Goal: Task Accomplishment & Management: Manage account settings

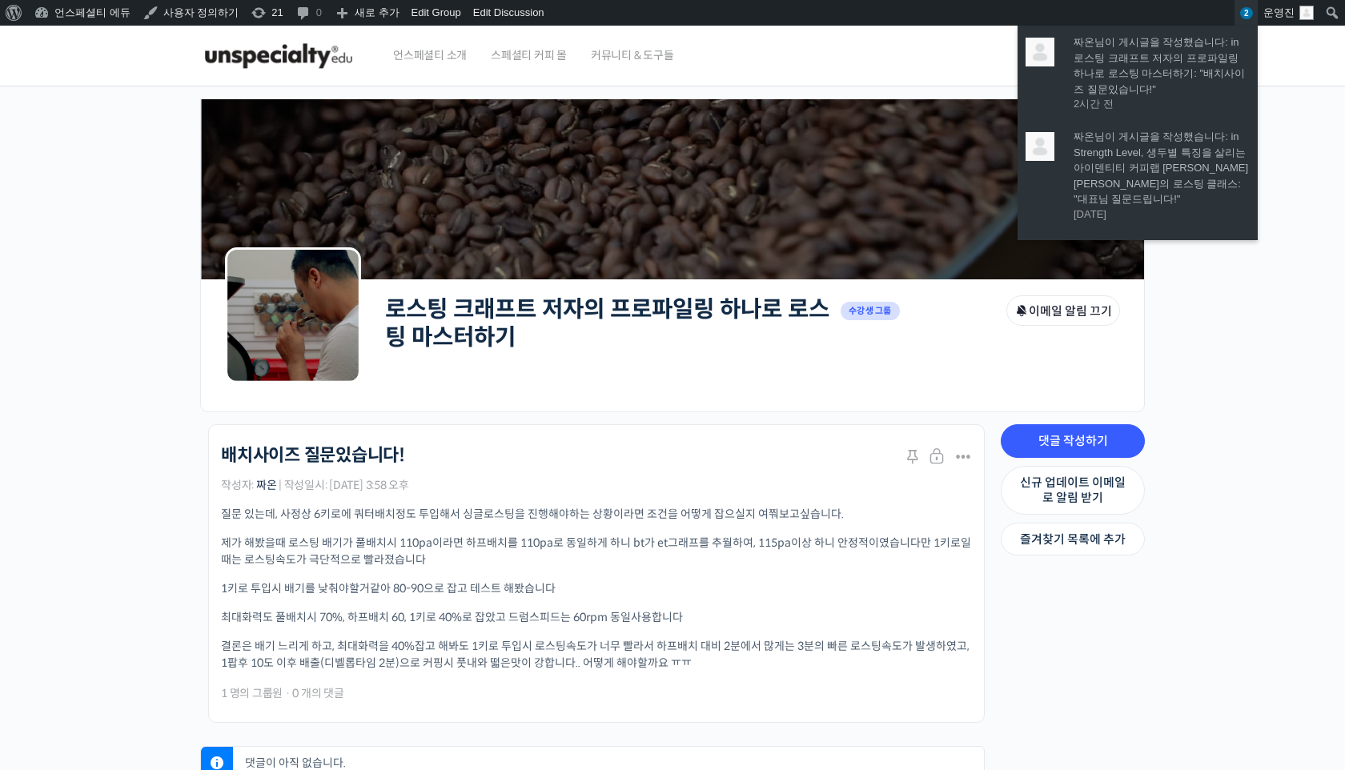
click at [1247, 13] on span "2" at bounding box center [1246, 13] width 13 height 12
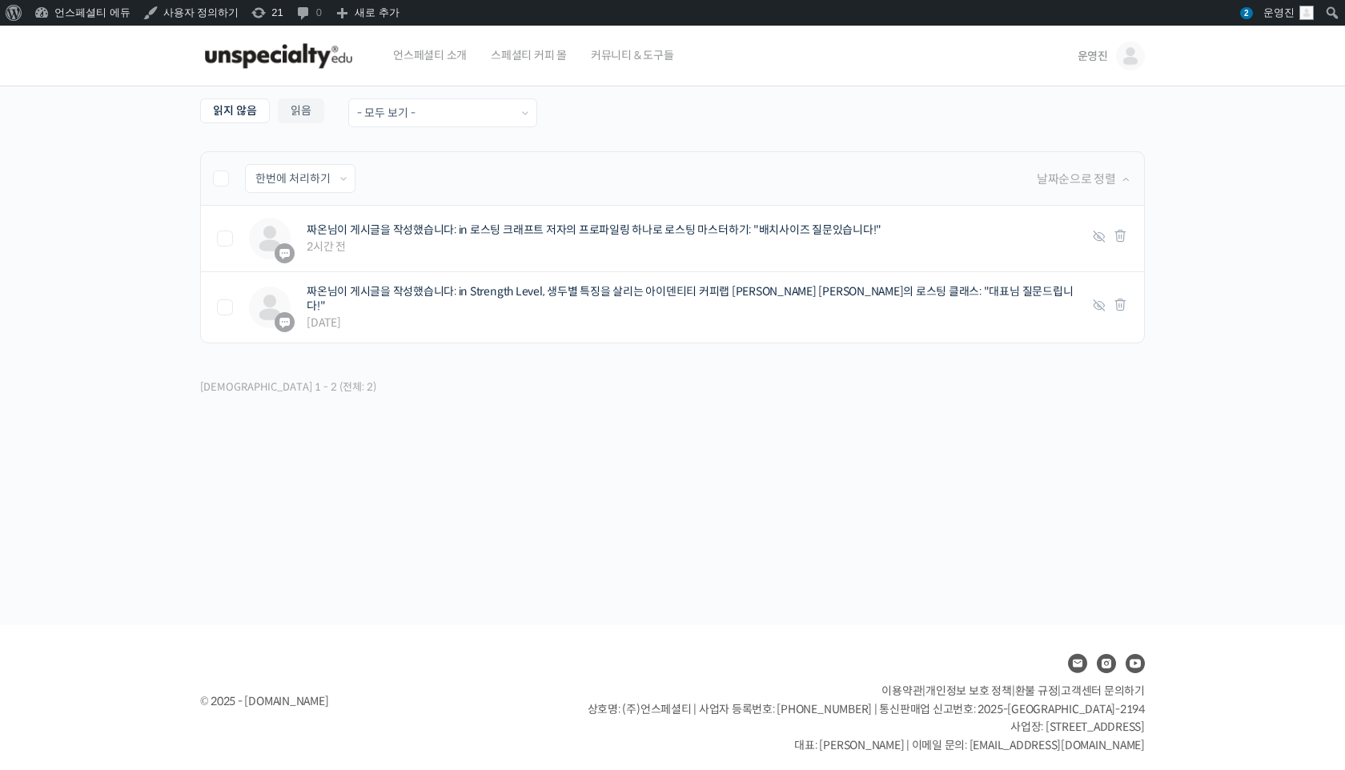
click at [215, 190] on li "Select Bulk Action 한번에 처리하기 읽음 처리하기 삭제하기 적용하기 날짜순으로 정렬" at bounding box center [672, 178] width 945 height 54
click at [217, 180] on label at bounding box center [229, 179] width 32 height 16
click at [217, 180] on input "checkbox" at bounding box center [218, 176] width 10 height 10
checkbox input "true"
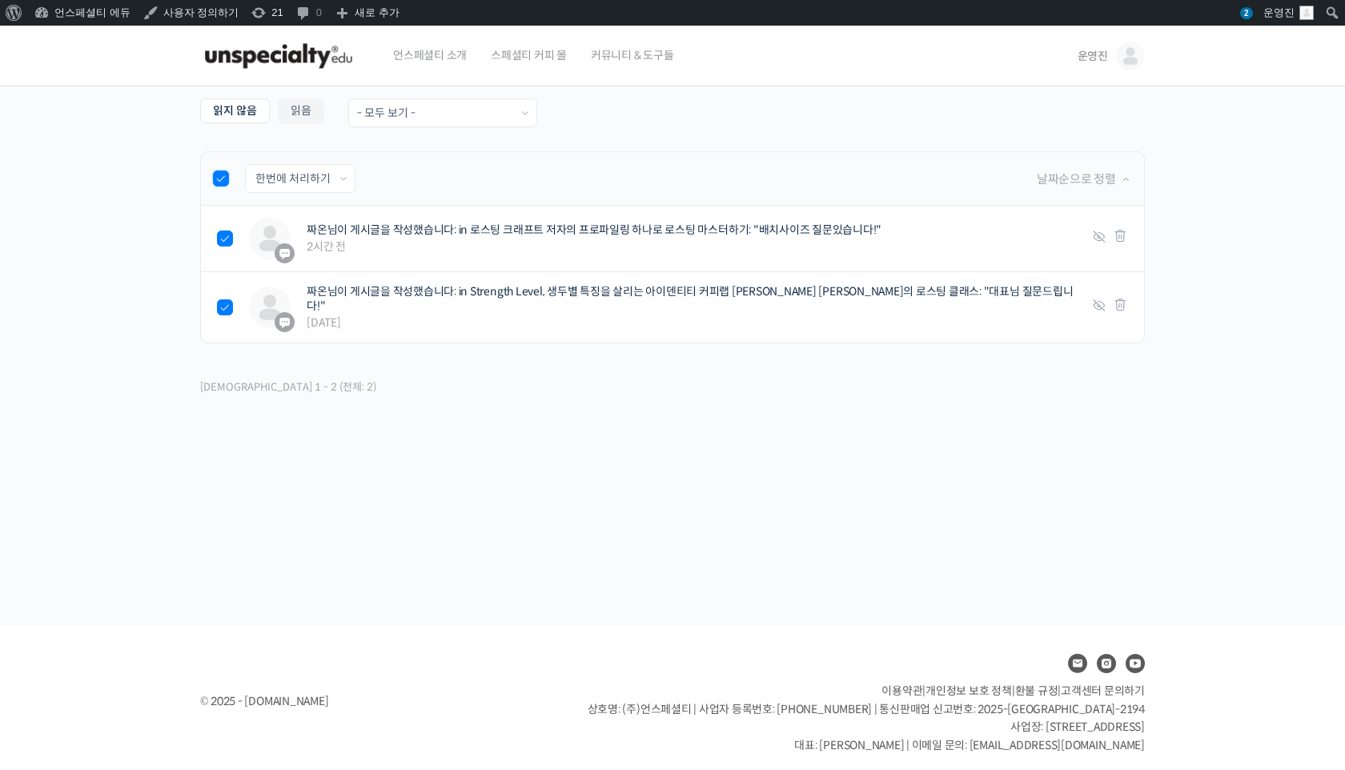
checkbox input "true"
click at [291, 180] on select "한번에 처리하기 읽음 처리하기 삭제하기" at bounding box center [300, 178] width 109 height 27
click at [246, 165] on select "한번에 처리하기 읽음 처리하기 삭제하기" at bounding box center [300, 178] width 109 height 27
click at [309, 176] on select "한번에 처리하기 읽음 처리하기 삭제하기" at bounding box center [300, 178] width 109 height 27
select select "read"
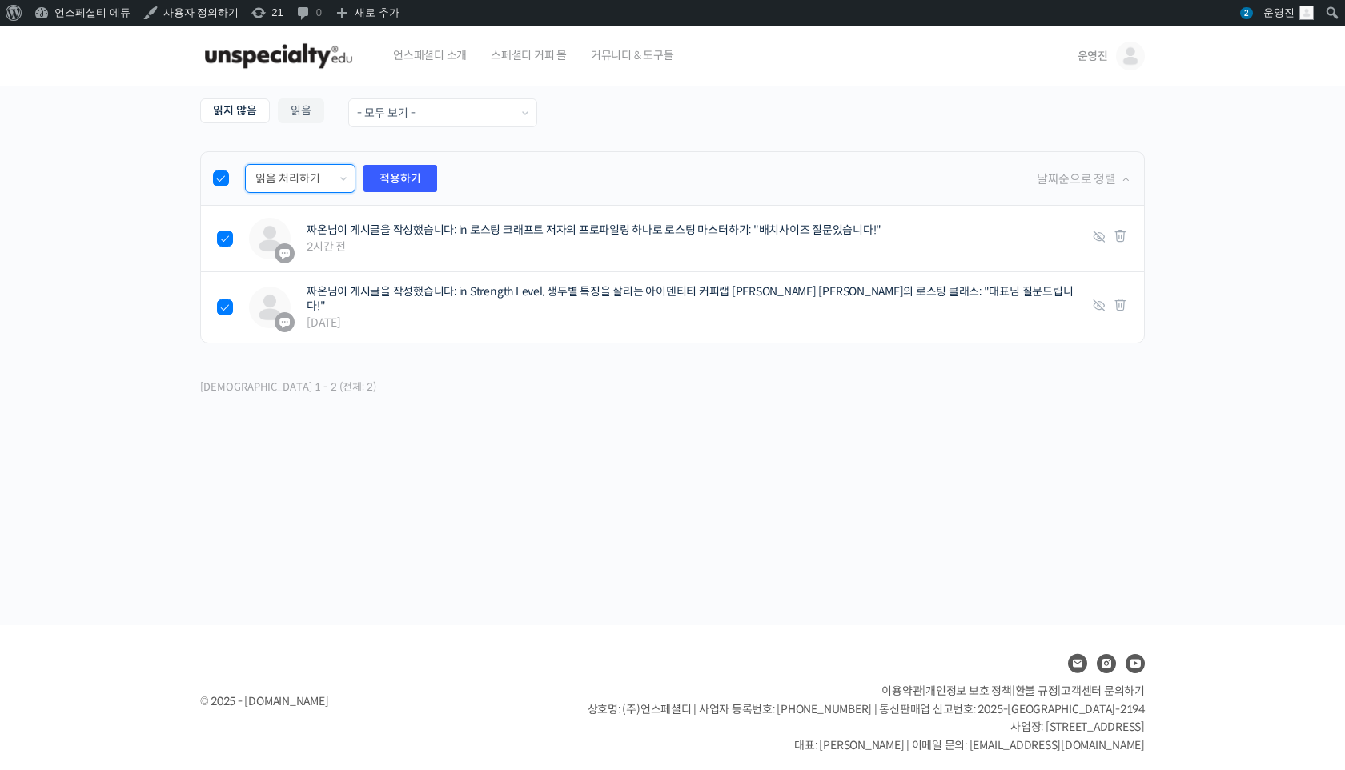
click at [246, 165] on select "한번에 처리하기 읽음 처리하기 삭제하기" at bounding box center [300, 178] width 109 height 27
click at [389, 174] on input "적용하기" at bounding box center [400, 178] width 74 height 27
